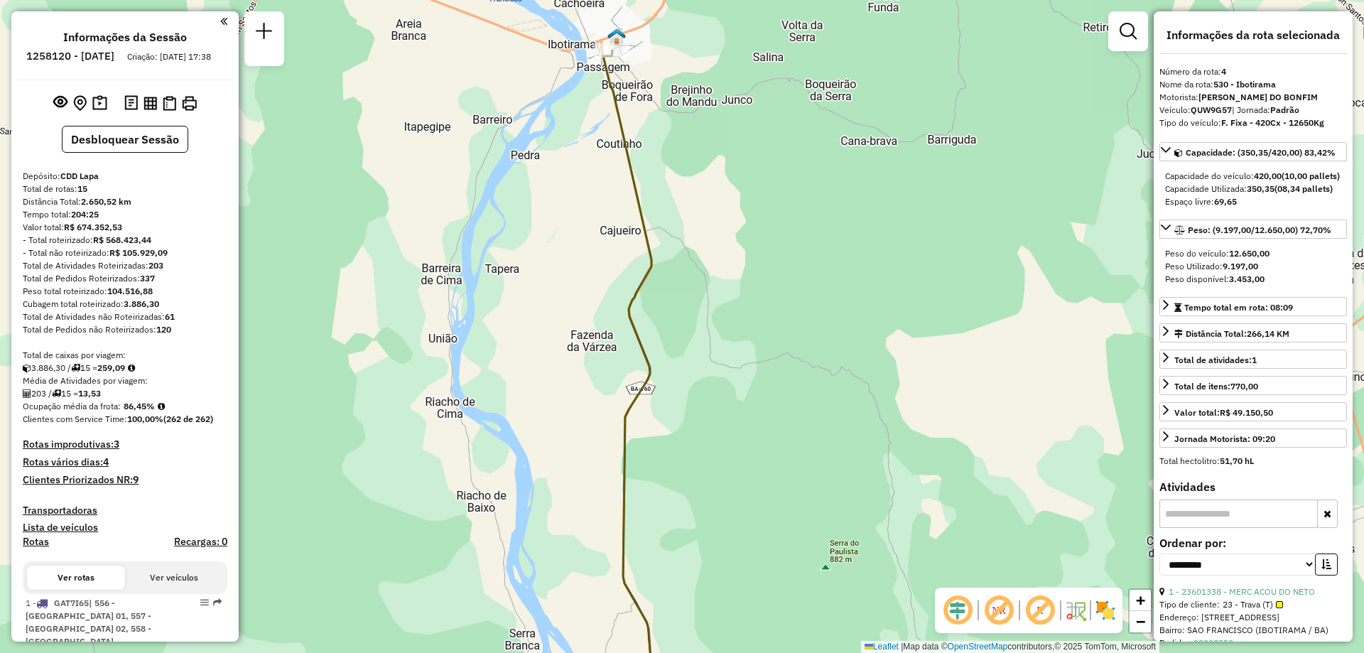
select select "**********"
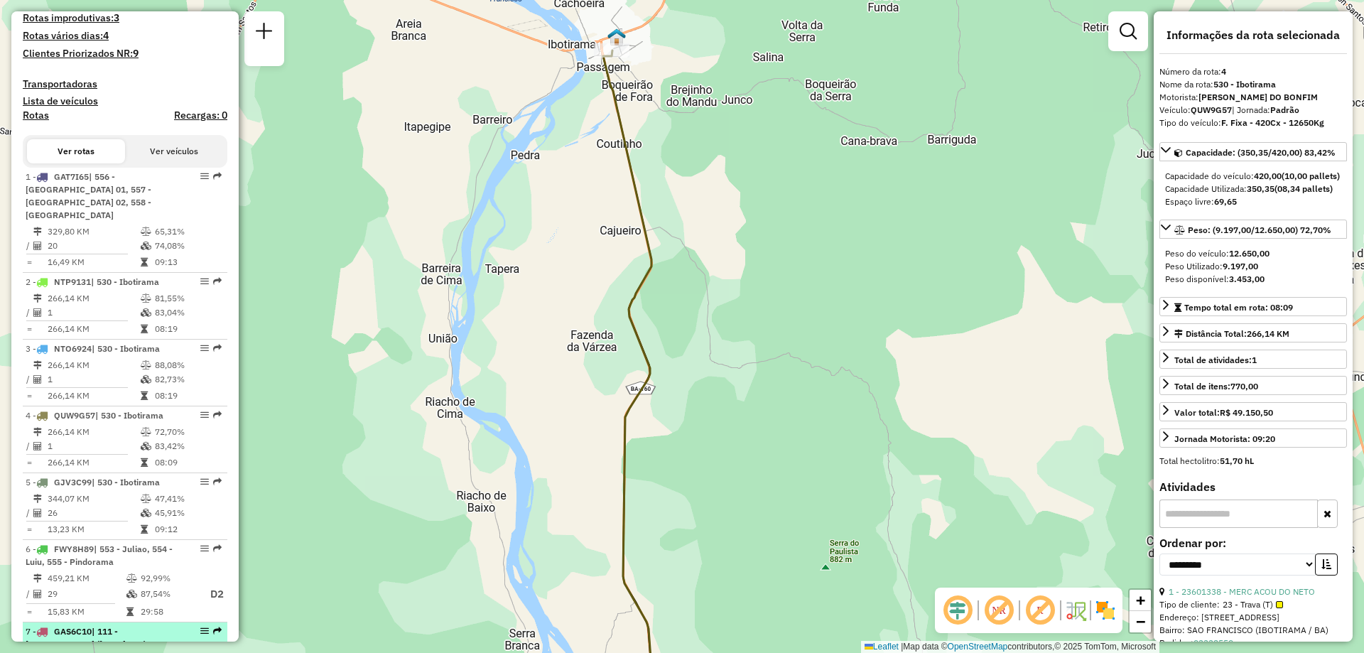
scroll to position [568, 0]
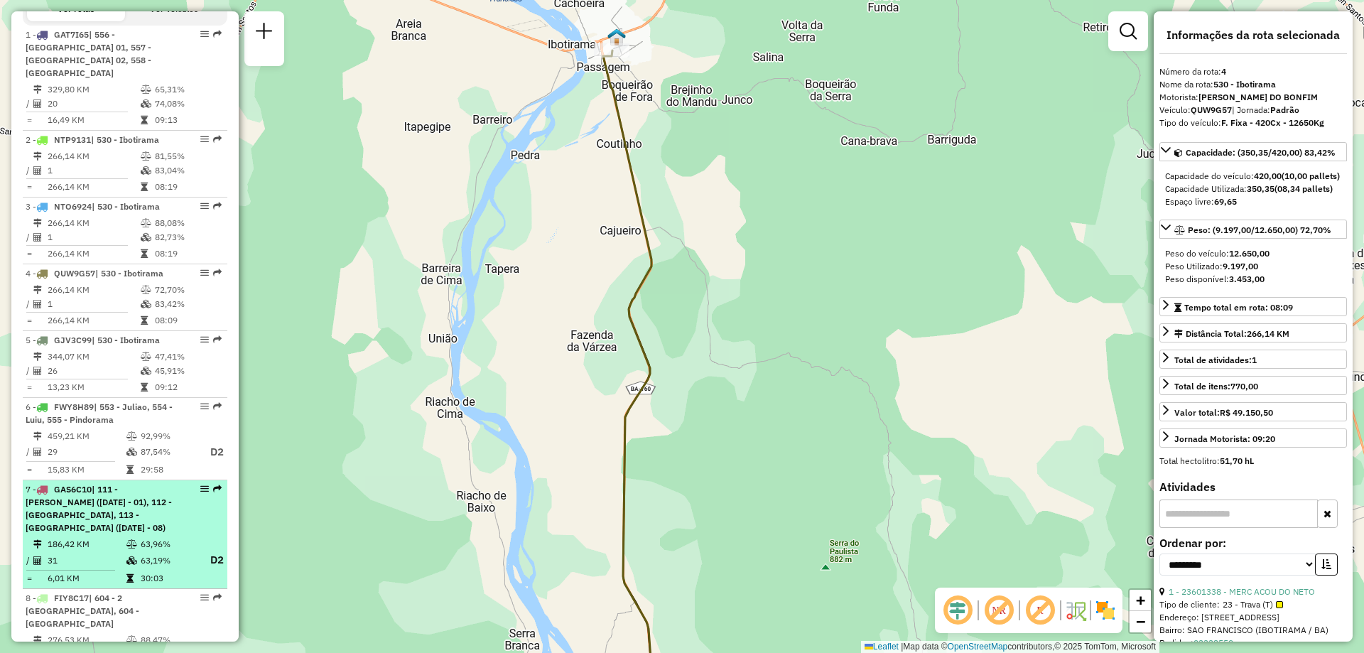
click at [93, 526] on div "7 - GAS6C10 | 111 - Agro vilas ([DATE] - 01), 112 - [GEOGRAPHIC_DATA], 113 - [G…" at bounding box center [101, 508] width 151 height 51
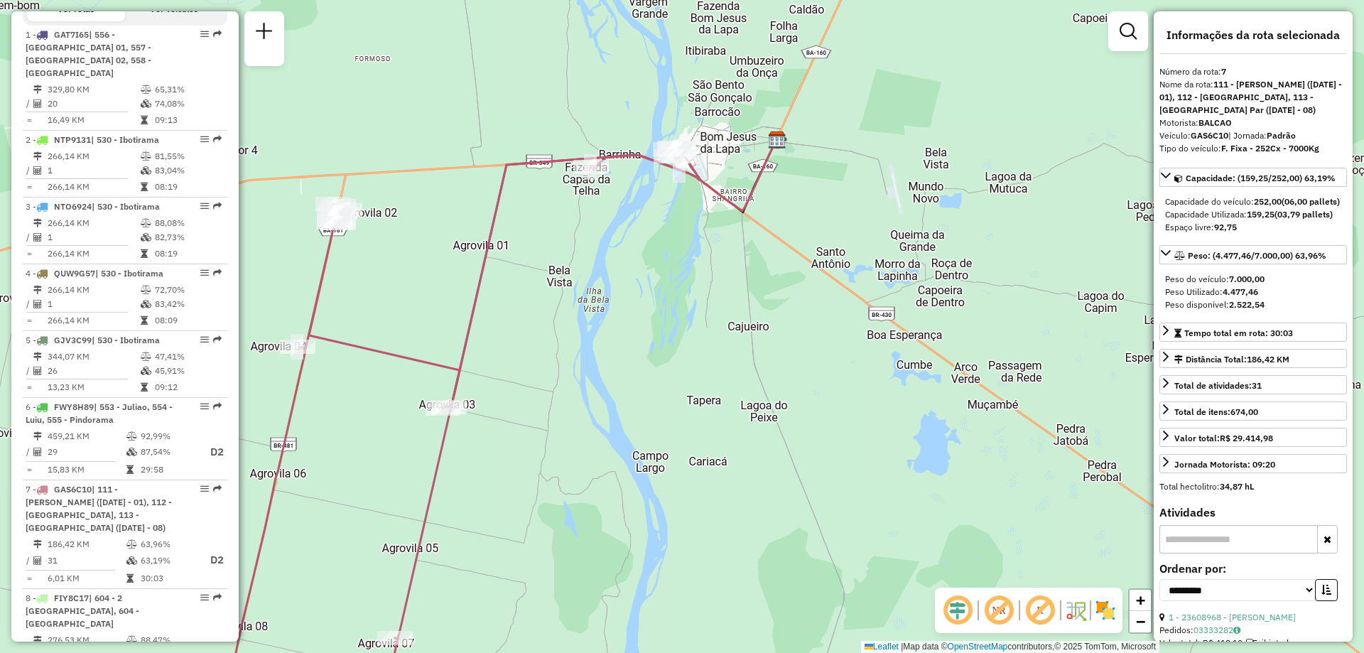
drag, startPoint x: 933, startPoint y: 11, endPoint x: 845, endPoint y: 208, distance: 216.5
click at [845, 208] on div "Janela de atendimento Grade de atendimento Capacidade Transportadoras Veículos …" at bounding box center [682, 326] width 1364 height 653
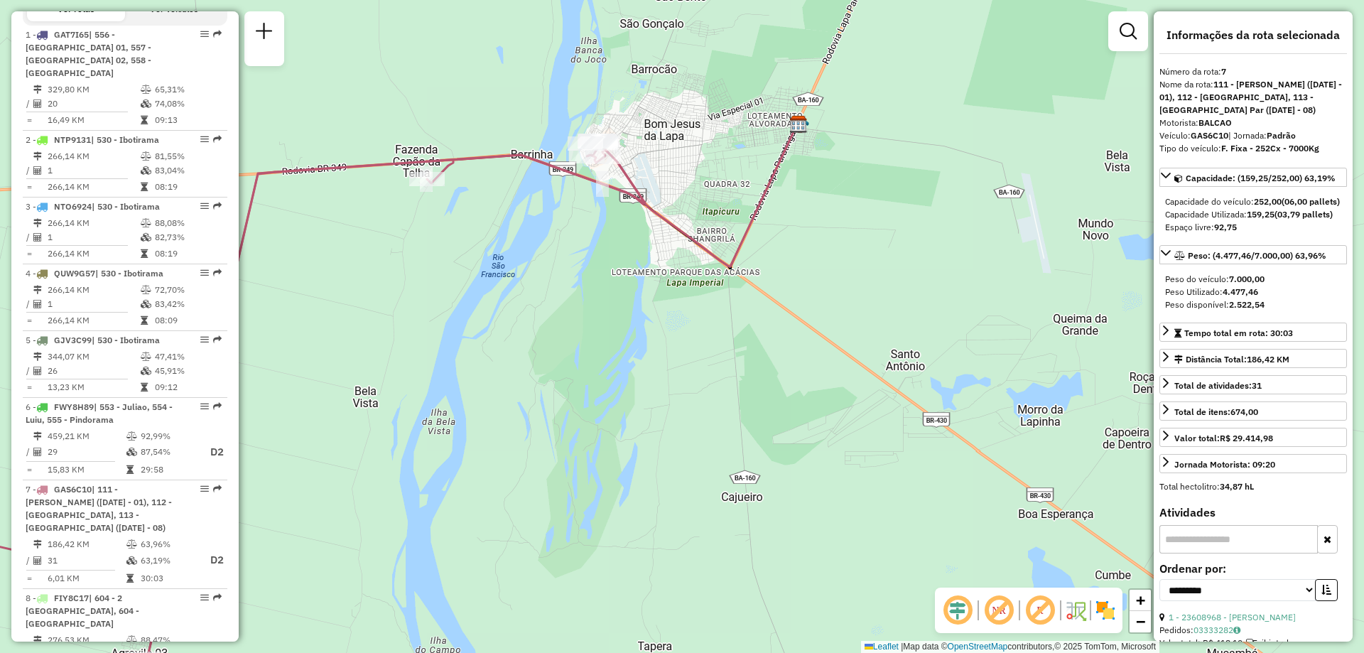
drag, startPoint x: 759, startPoint y: 170, endPoint x: 811, endPoint y: 197, distance: 58.2
click at [811, 197] on div "Janela de atendimento Grade de atendimento Capacidade Transportadoras Veículos …" at bounding box center [682, 326] width 1364 height 653
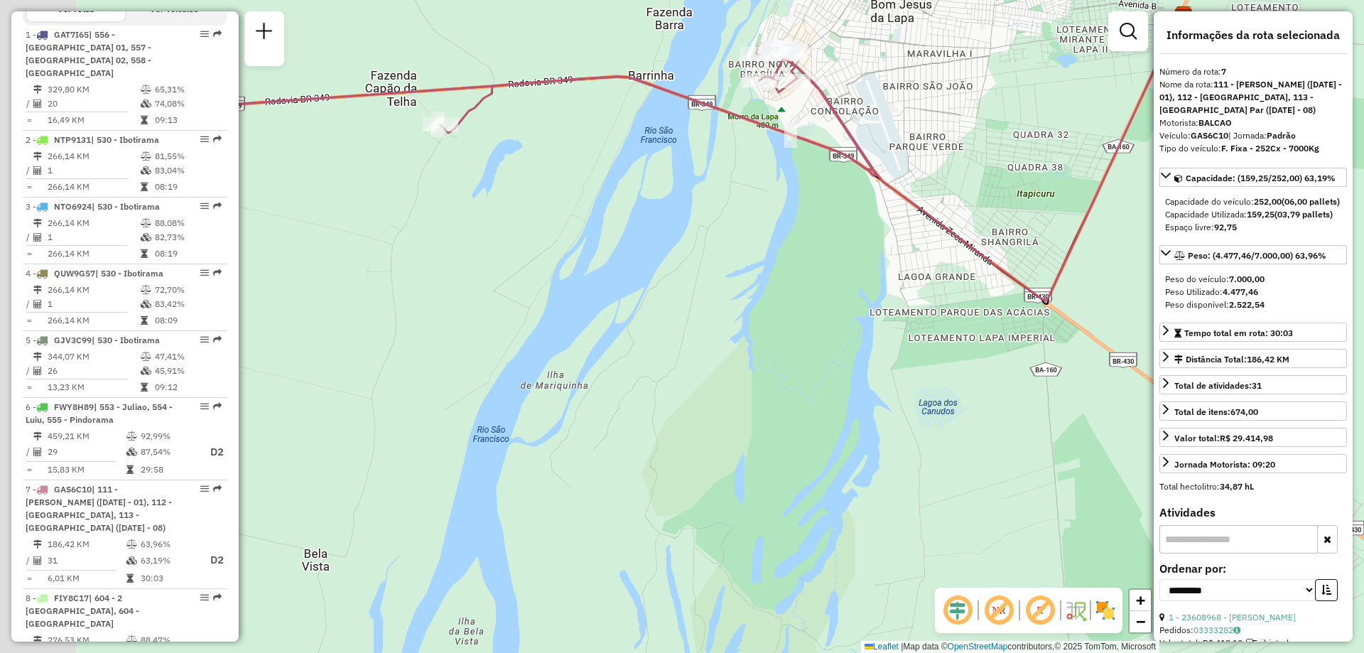
drag, startPoint x: 447, startPoint y: 229, endPoint x: 801, endPoint y: 274, distance: 357.4
click at [801, 274] on div "Janela de atendimento Grade de atendimento Capacidade Transportadoras Veículos …" at bounding box center [682, 326] width 1364 height 653
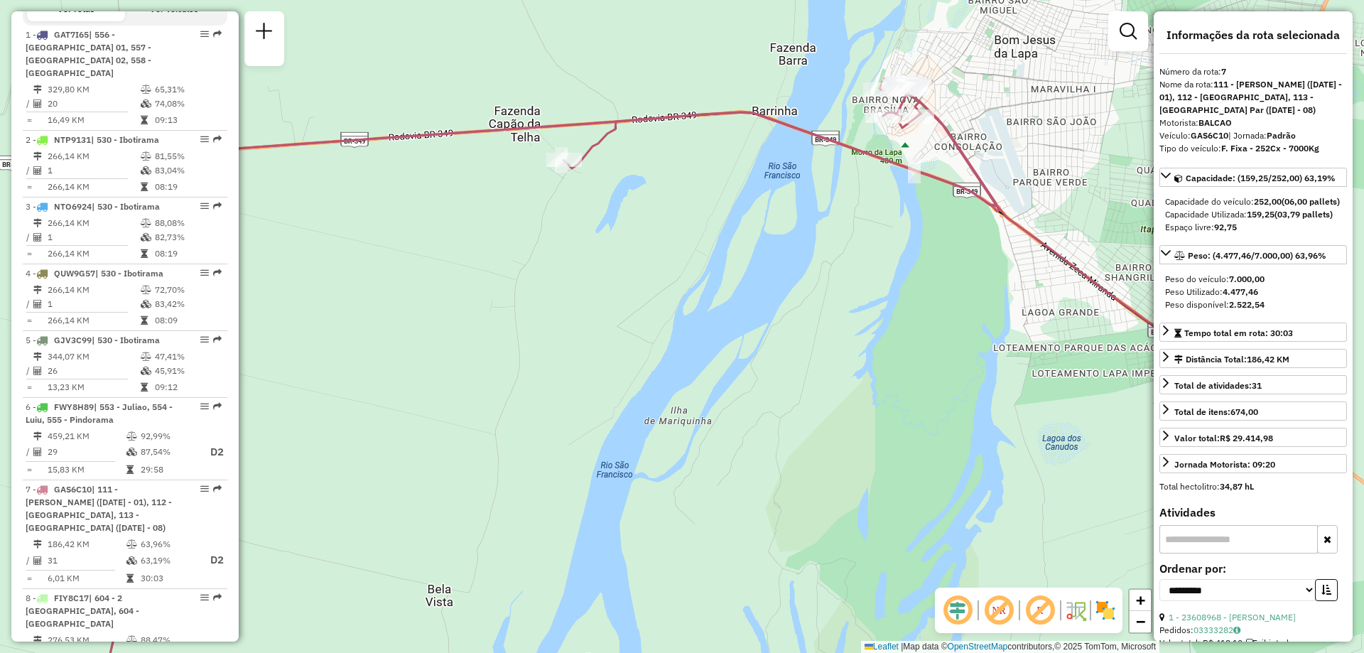
click at [466, 310] on div "Janela de atendimento Grade de atendimento Capacidade Transportadoras Veículos …" at bounding box center [682, 326] width 1364 height 653
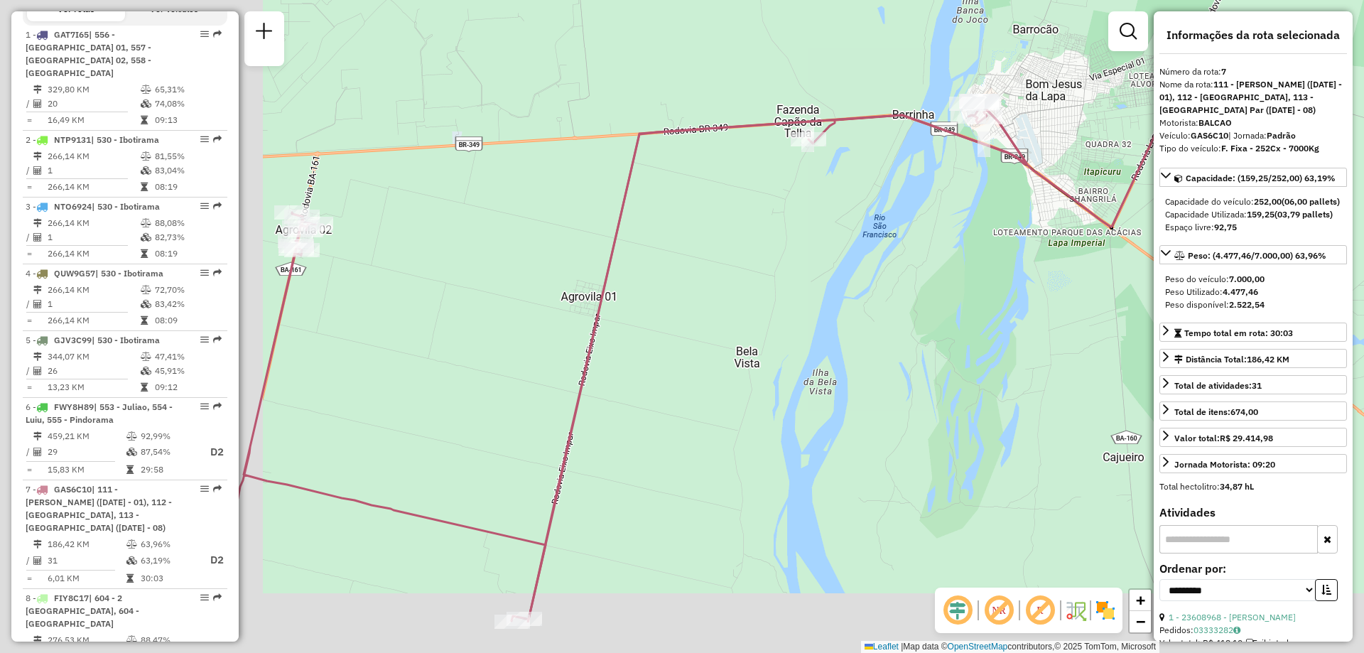
drag, startPoint x: 466, startPoint y: 334, endPoint x: 763, endPoint y: 237, distance: 312.5
click at [763, 237] on div "Janela de atendimento Grade de atendimento Capacidade Transportadoras Veículos …" at bounding box center [682, 326] width 1364 height 653
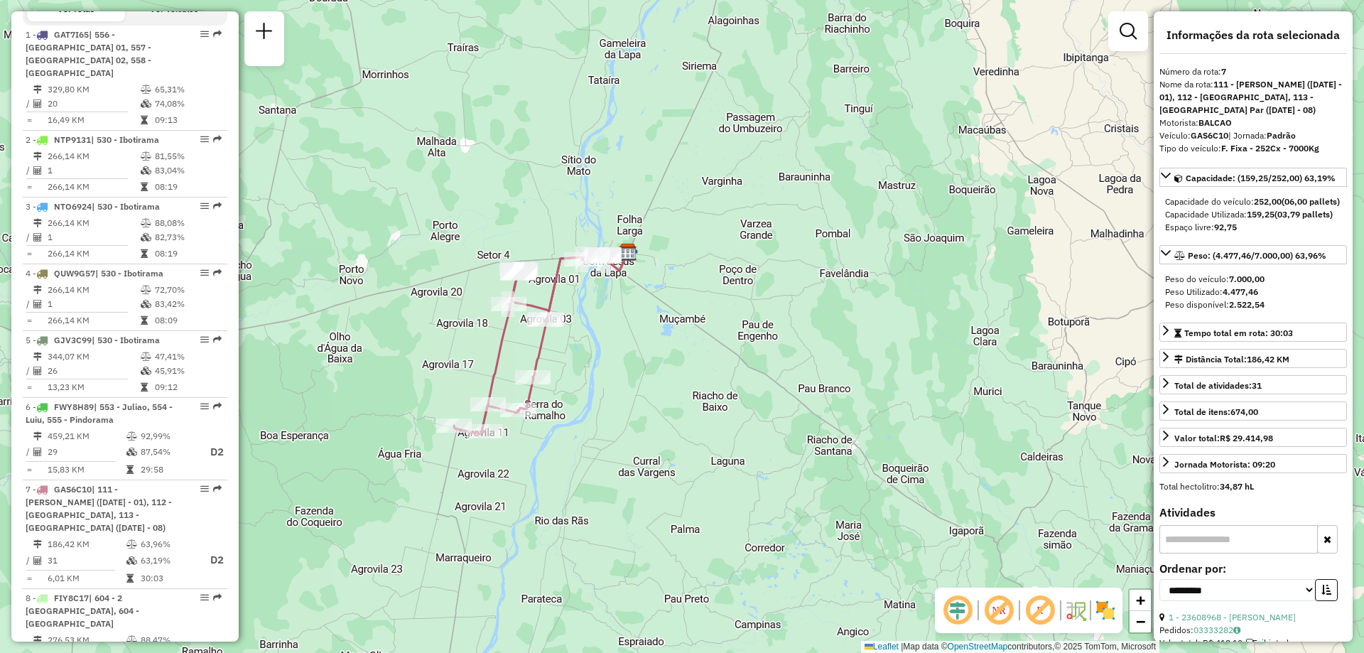
drag, startPoint x: 547, startPoint y: 388, endPoint x: 595, endPoint y: 383, distance: 47.9
click at [595, 383] on div "Janela de atendimento Grade de atendimento Capacidade Transportadoras Veículos …" at bounding box center [682, 326] width 1364 height 653
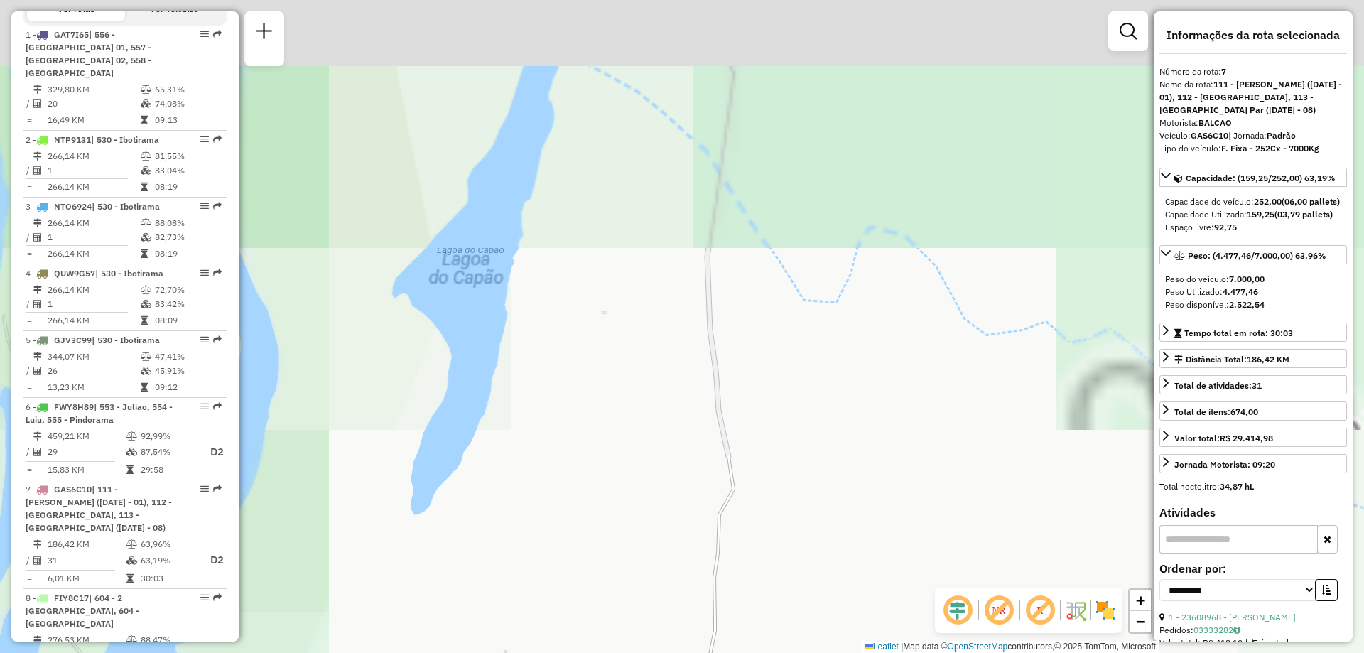
drag, startPoint x: 669, startPoint y: 117, endPoint x: 833, endPoint y: 646, distance: 553.2
click at [833, 646] on div "Janela de atendimento Grade de atendimento Capacidade Transportadoras Veículos …" at bounding box center [682, 326] width 1364 height 653
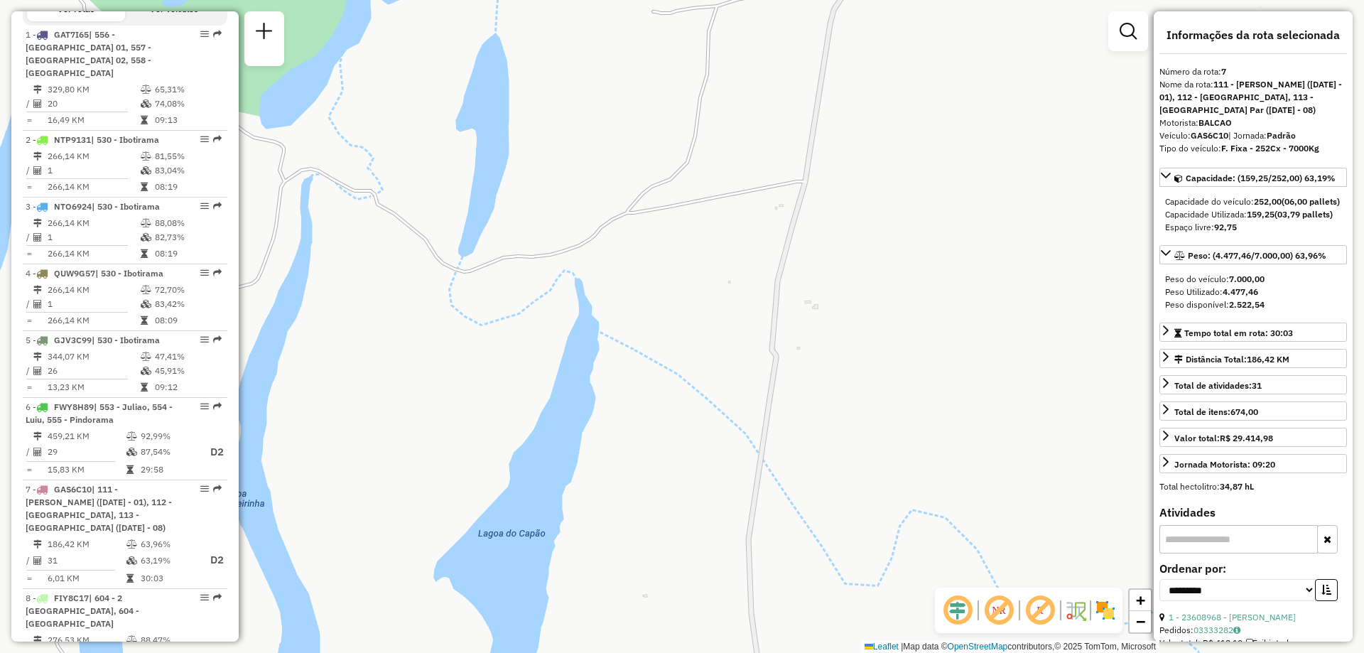
drag, startPoint x: 744, startPoint y: 300, endPoint x: 735, endPoint y: 568, distance: 268.0
click at [735, 568] on div "Janela de atendimento Grade de atendimento Capacidade Transportadoras Veículos …" at bounding box center [682, 326] width 1364 height 653
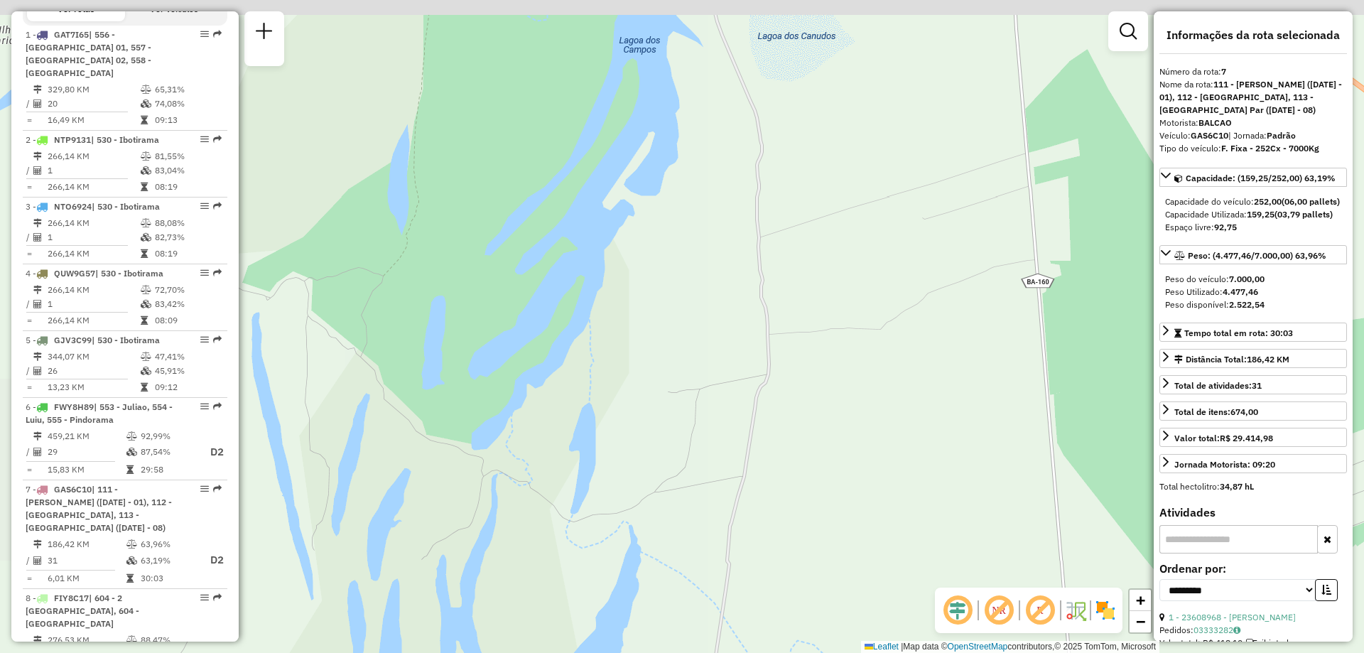
drag, startPoint x: 698, startPoint y: 302, endPoint x: 706, endPoint y: 460, distance: 157.9
click at [706, 460] on div "Janela de atendimento Grade de atendimento Capacidade Transportadoras Veículos …" at bounding box center [682, 326] width 1364 height 653
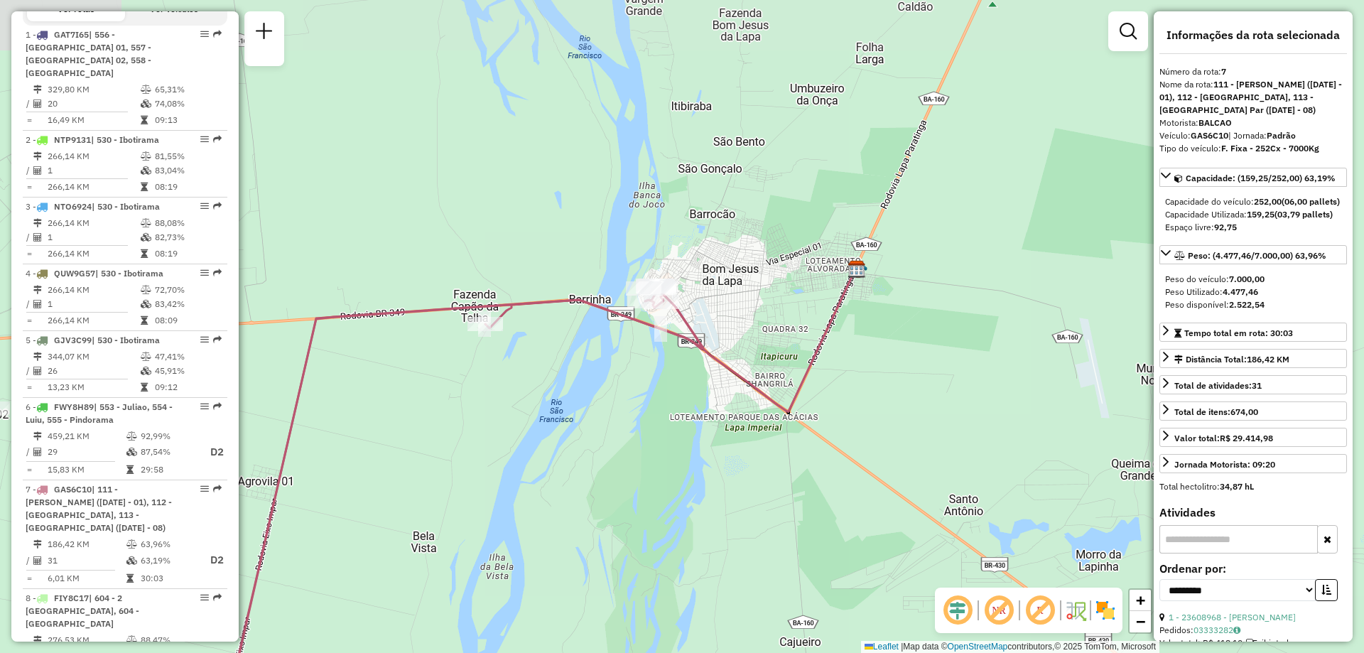
drag, startPoint x: 659, startPoint y: 229, endPoint x: 679, endPoint y: 386, distance: 157.6
click at [679, 386] on div "Janela de atendimento Grade de atendimento Capacidade Transportadoras Veículos …" at bounding box center [682, 326] width 1364 height 653
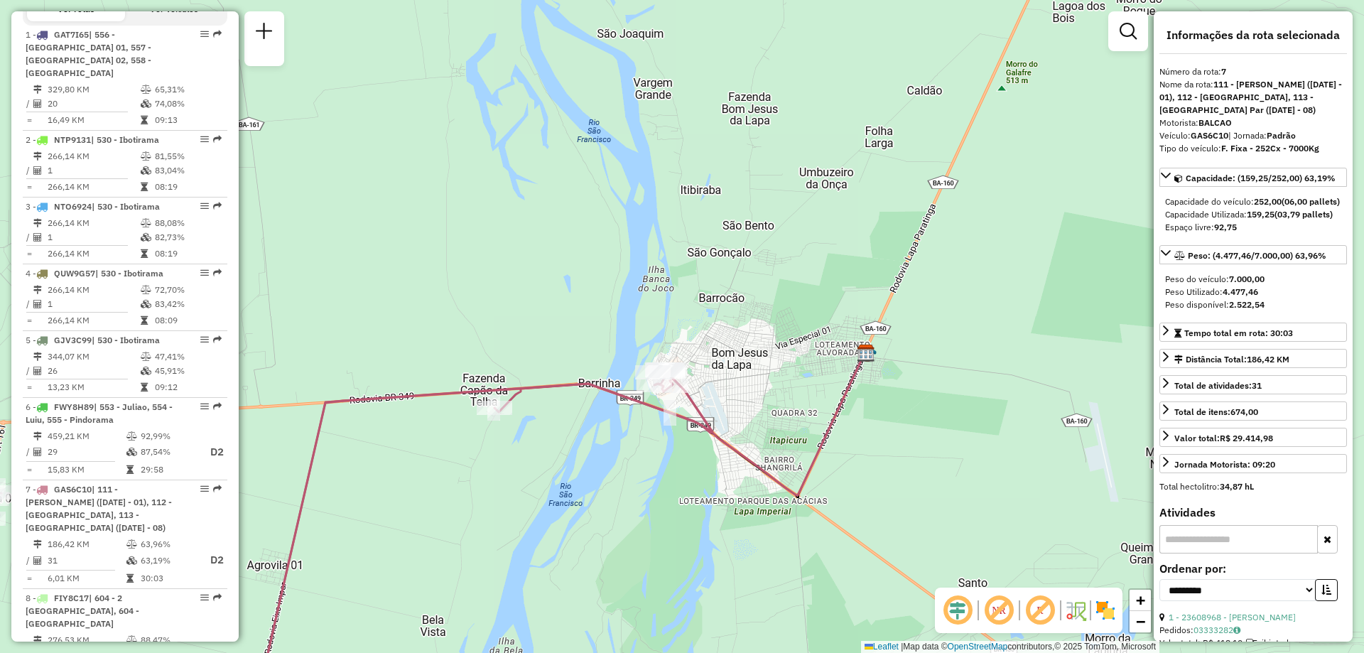
drag, startPoint x: 547, startPoint y: 233, endPoint x: 553, endPoint y: 308, distance: 74.8
click at [553, 308] on div "Janela de atendimento Grade de atendimento Capacidade Transportadoras Veículos …" at bounding box center [682, 326] width 1364 height 653
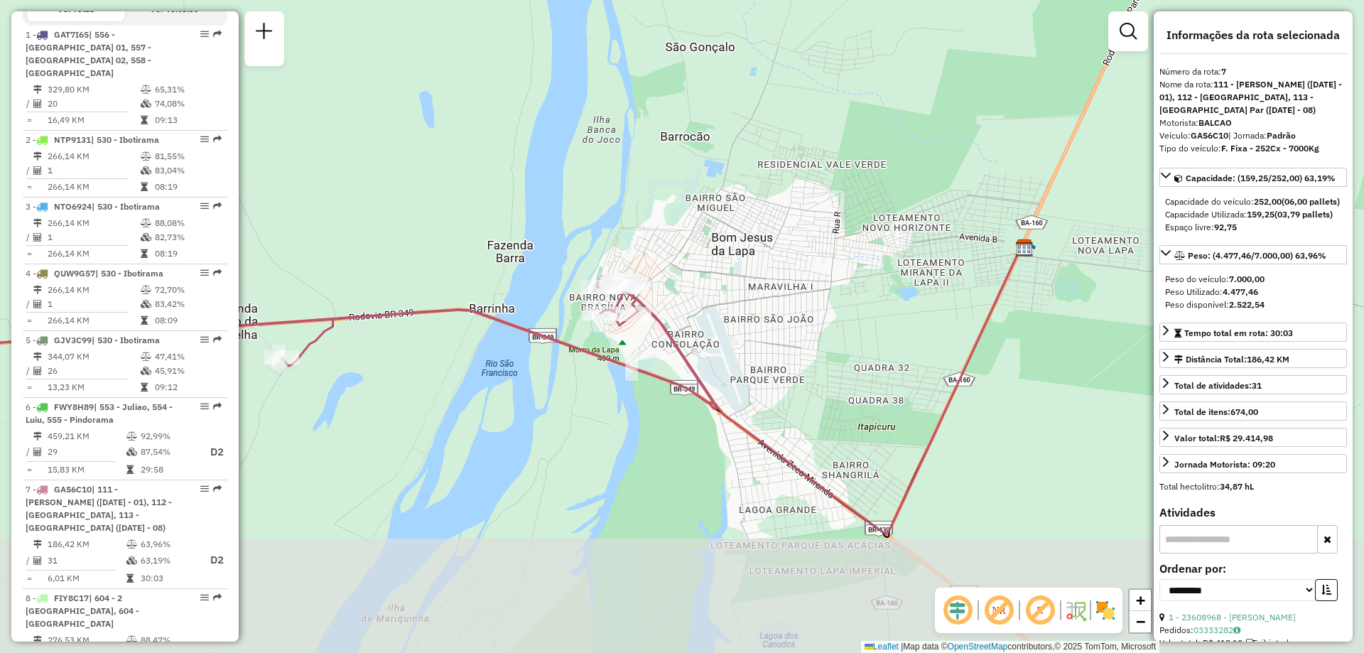
drag, startPoint x: 729, startPoint y: 345, endPoint x: 688, endPoint y: 147, distance: 201.7
click at [688, 147] on div "Janela de atendimento Grade de atendimento Capacidade Transportadoras Veículos …" at bounding box center [682, 326] width 1364 height 653
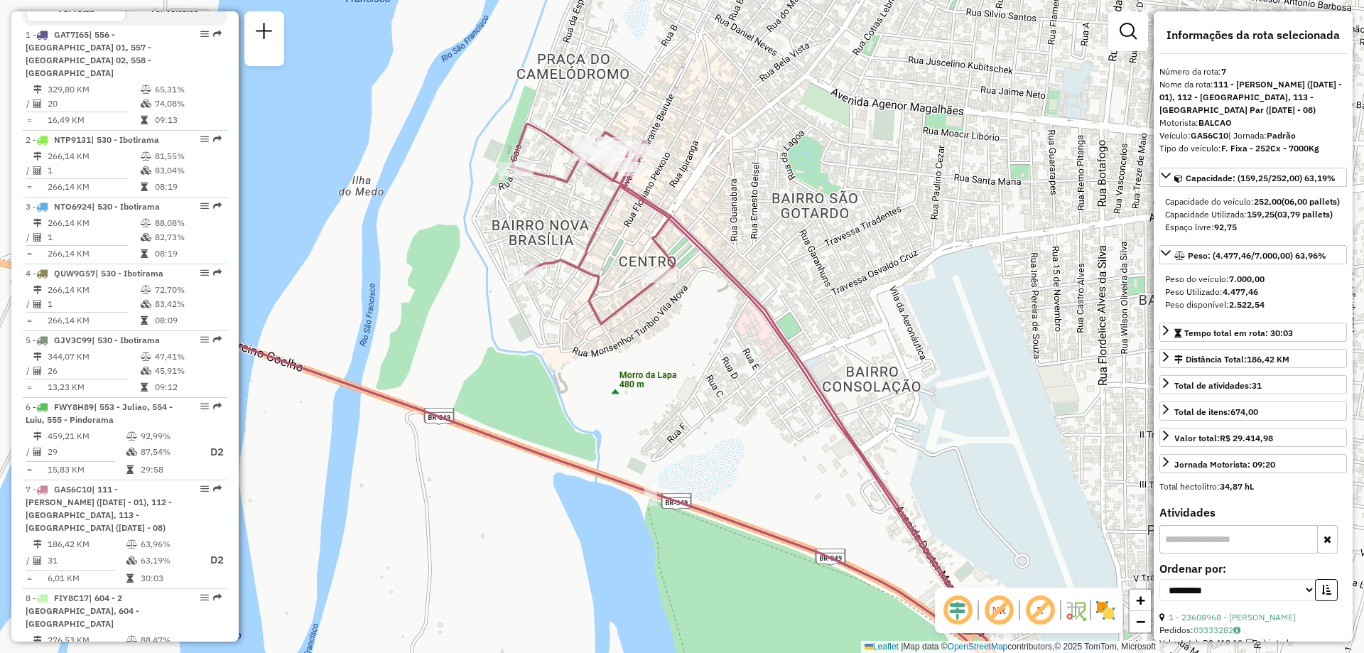
drag, startPoint x: 489, startPoint y: 367, endPoint x: 832, endPoint y: 436, distance: 349.3
click at [832, 436] on div "Janela de atendimento Grade de atendimento Capacidade Transportadoras Veículos …" at bounding box center [682, 326] width 1364 height 653
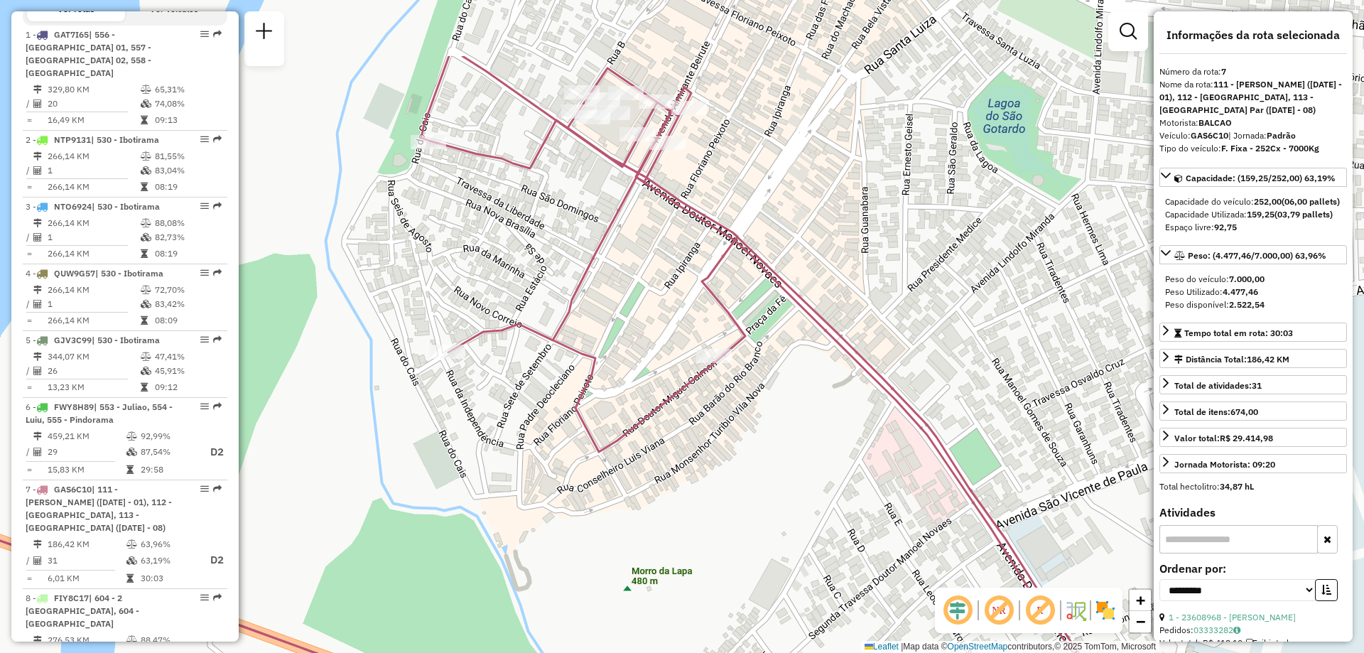
drag, startPoint x: 659, startPoint y: 276, endPoint x: 737, endPoint y: 398, distance: 144.4
click at [737, 398] on div "Janela de atendimento Grade de atendimento Capacidade Transportadoras Veículos …" at bounding box center [682, 326] width 1364 height 653
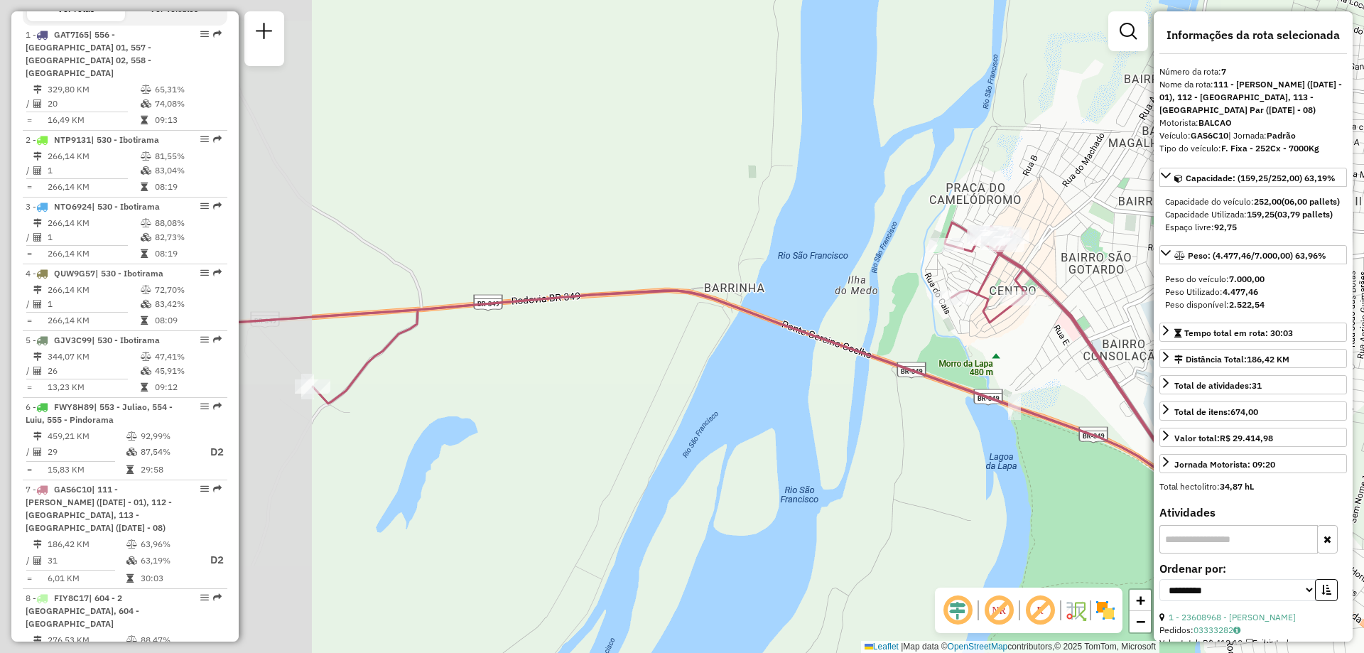
drag, startPoint x: 641, startPoint y: 557, endPoint x: 1001, endPoint y: 383, distance: 399.4
click at [1027, 389] on icon at bounding box center [686, 354] width 991 height 265
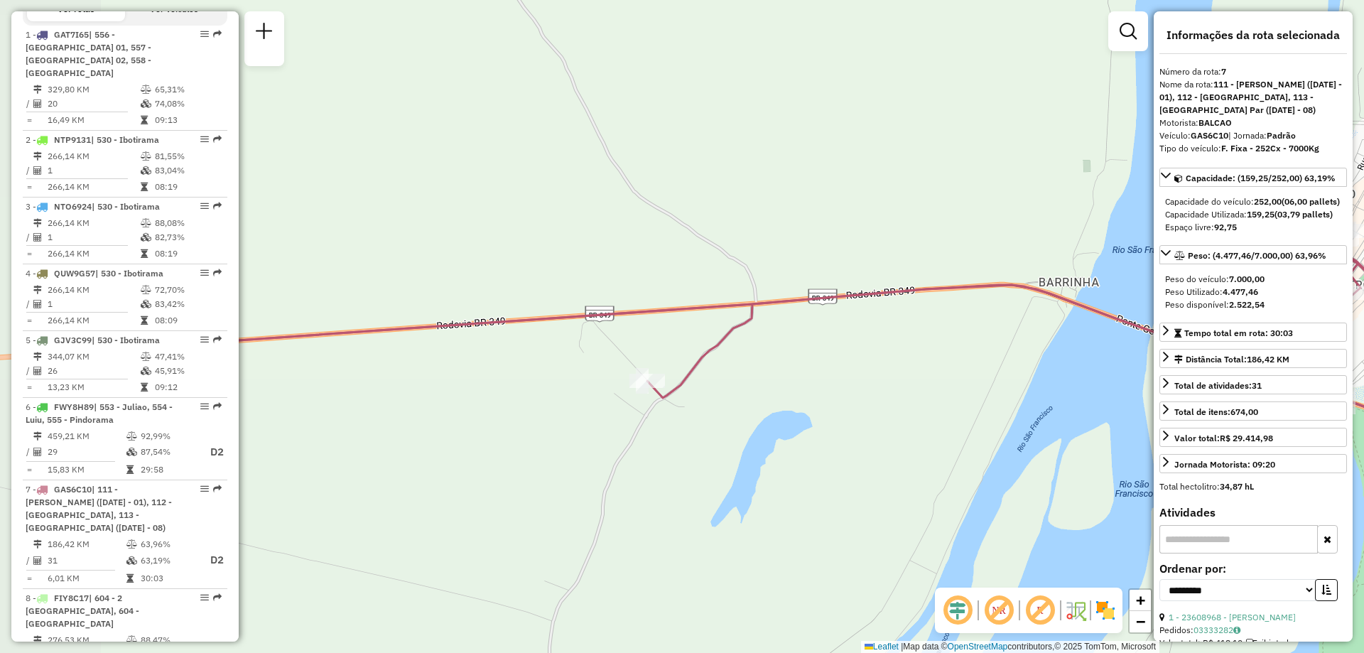
drag, startPoint x: 590, startPoint y: 398, endPoint x: 863, endPoint y: 390, distance: 273.6
click at [863, 390] on div "Janela de atendimento Grade de atendimento Capacidade Transportadoras Veículos …" at bounding box center [682, 326] width 1364 height 653
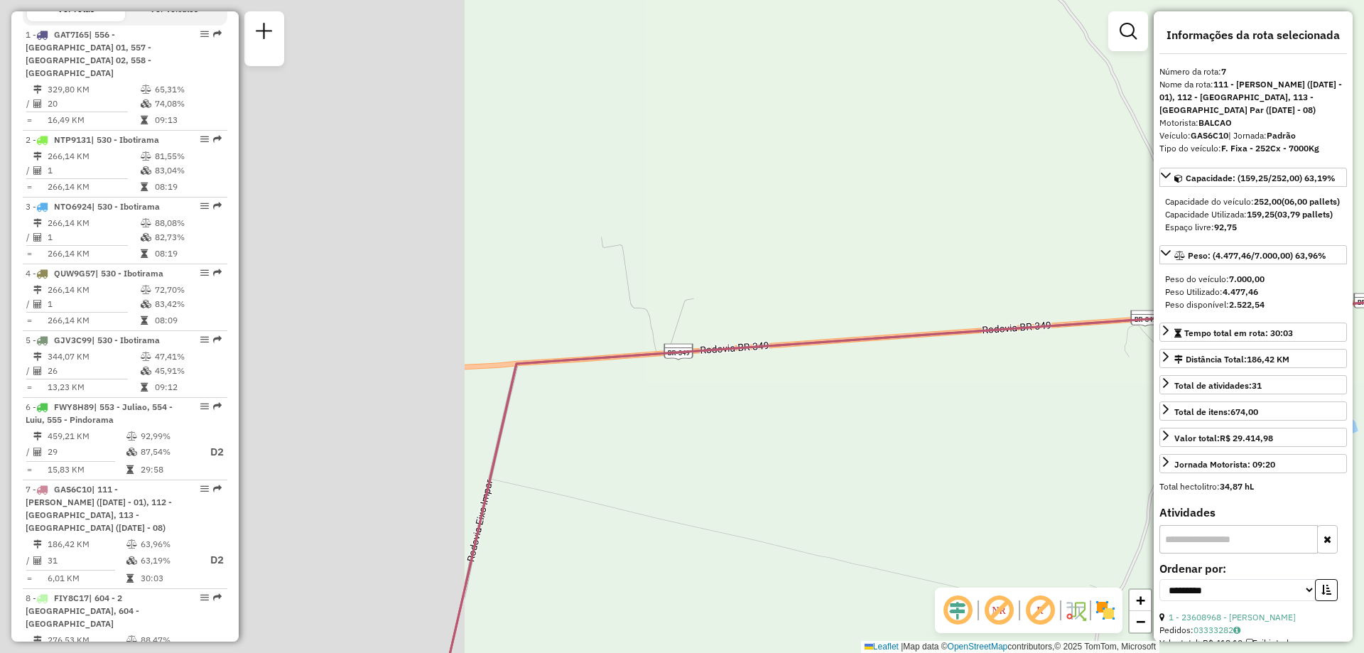
drag, startPoint x: 565, startPoint y: 382, endPoint x: 1110, endPoint y: 386, distance: 545.6
click at [1110, 386] on div "Rota 7 - Placa GAS6C10 23604073 - KABANAS BAR FECHADI Janela de atendimento Gra…" at bounding box center [682, 326] width 1364 height 653
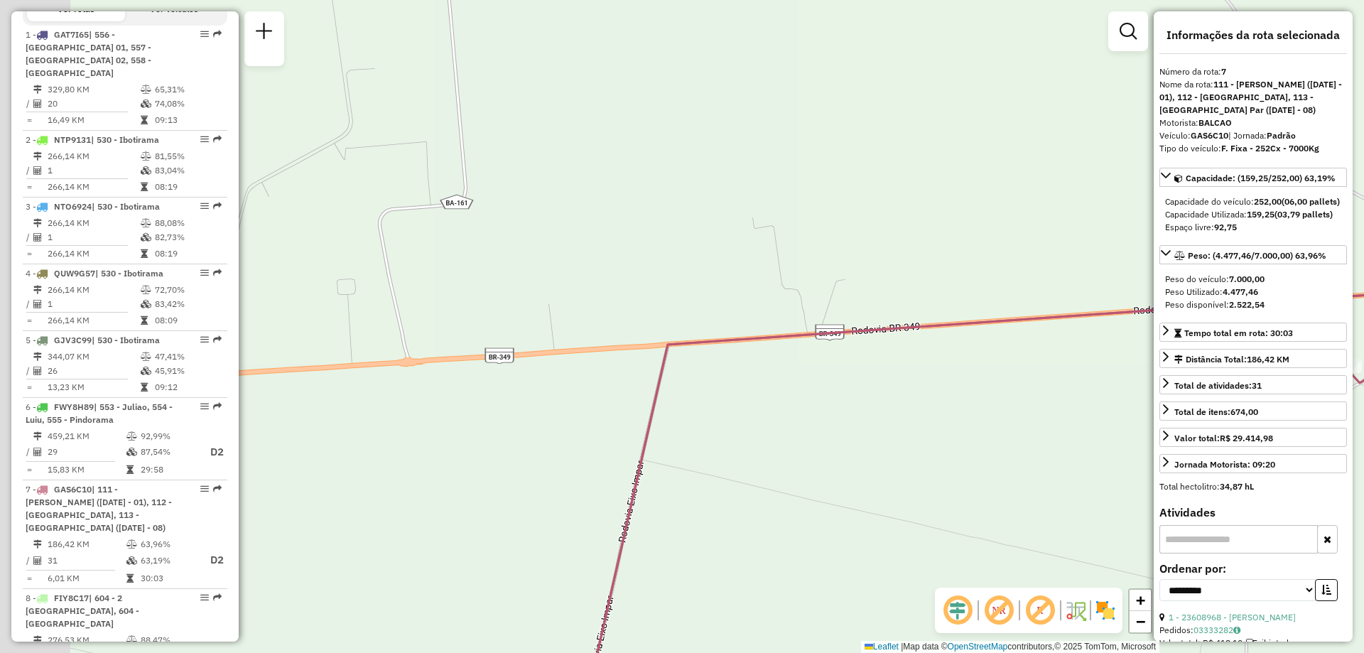
drag, startPoint x: 558, startPoint y: 452, endPoint x: 546, endPoint y: 63, distance: 389.5
click at [713, 431] on div "Rota 7 - Placa GAS6C10 23604073 - KABANAS BAR FECHADI Rota 7 - Placa GAS6C10 23…" at bounding box center [682, 326] width 1364 height 653
